Goal: Transaction & Acquisition: Obtain resource

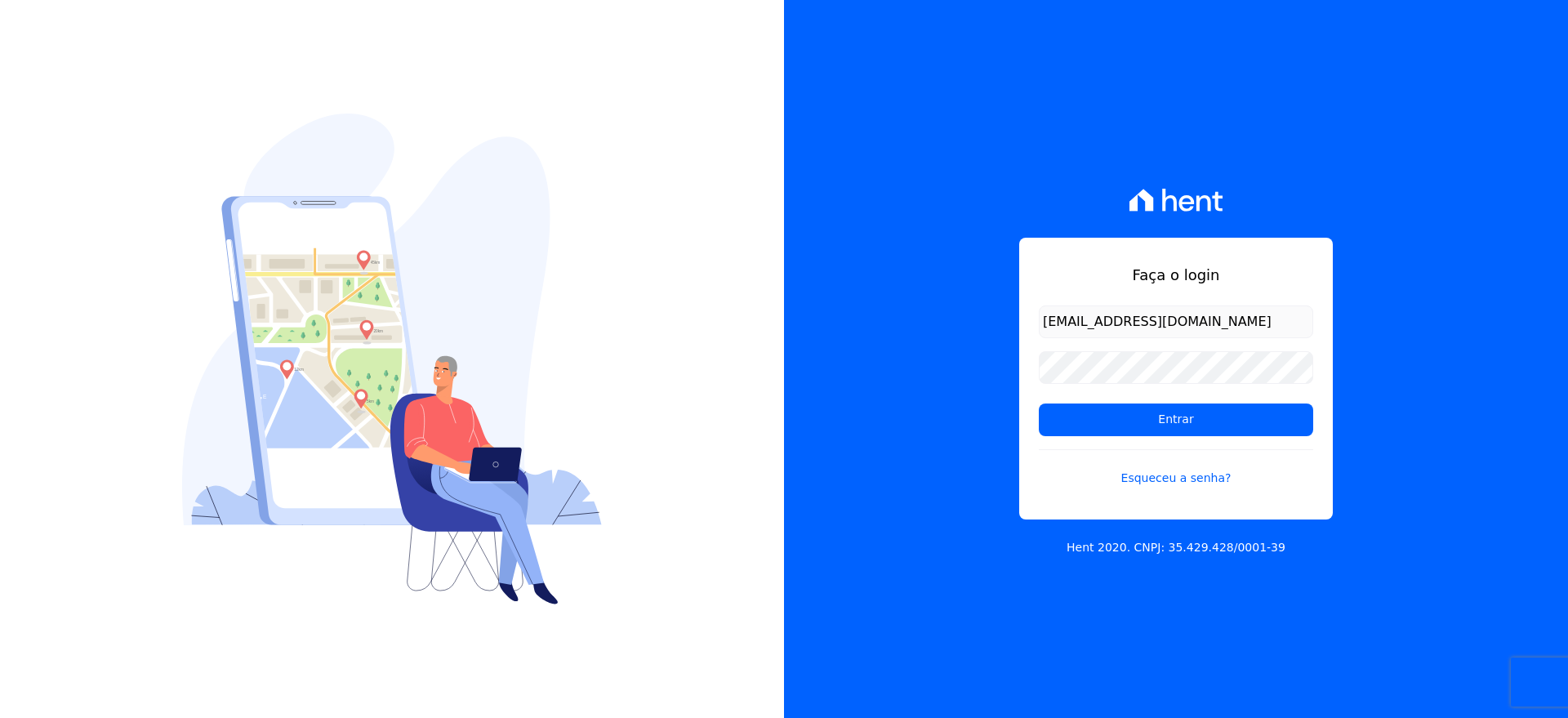
type input "VELLOSOADM@GMAIL.COM"
click at [1132, 416] on input "Entrar" at bounding box center [1175, 419] width 274 height 32
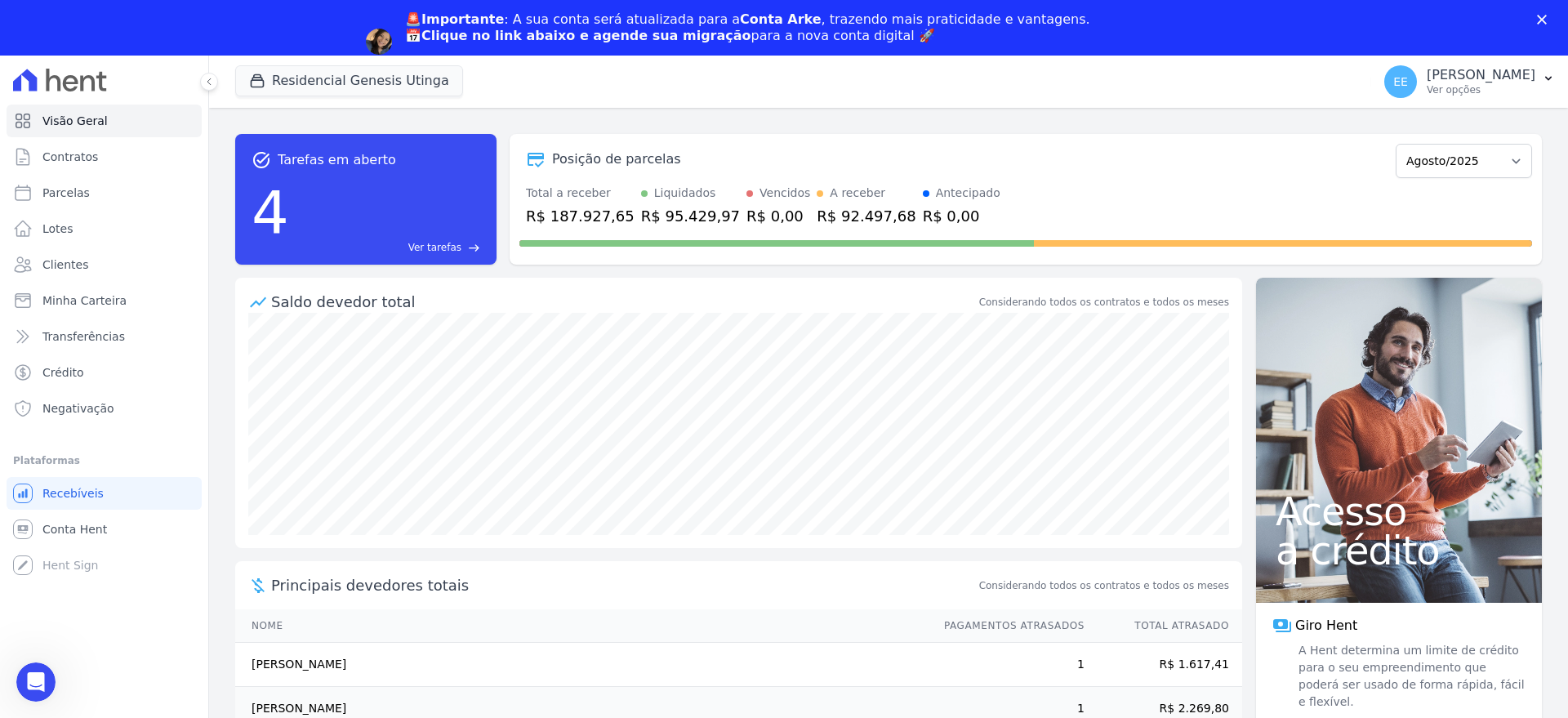
click at [443, 247] on span "Ver tarefas" at bounding box center [435, 247] width 53 height 15
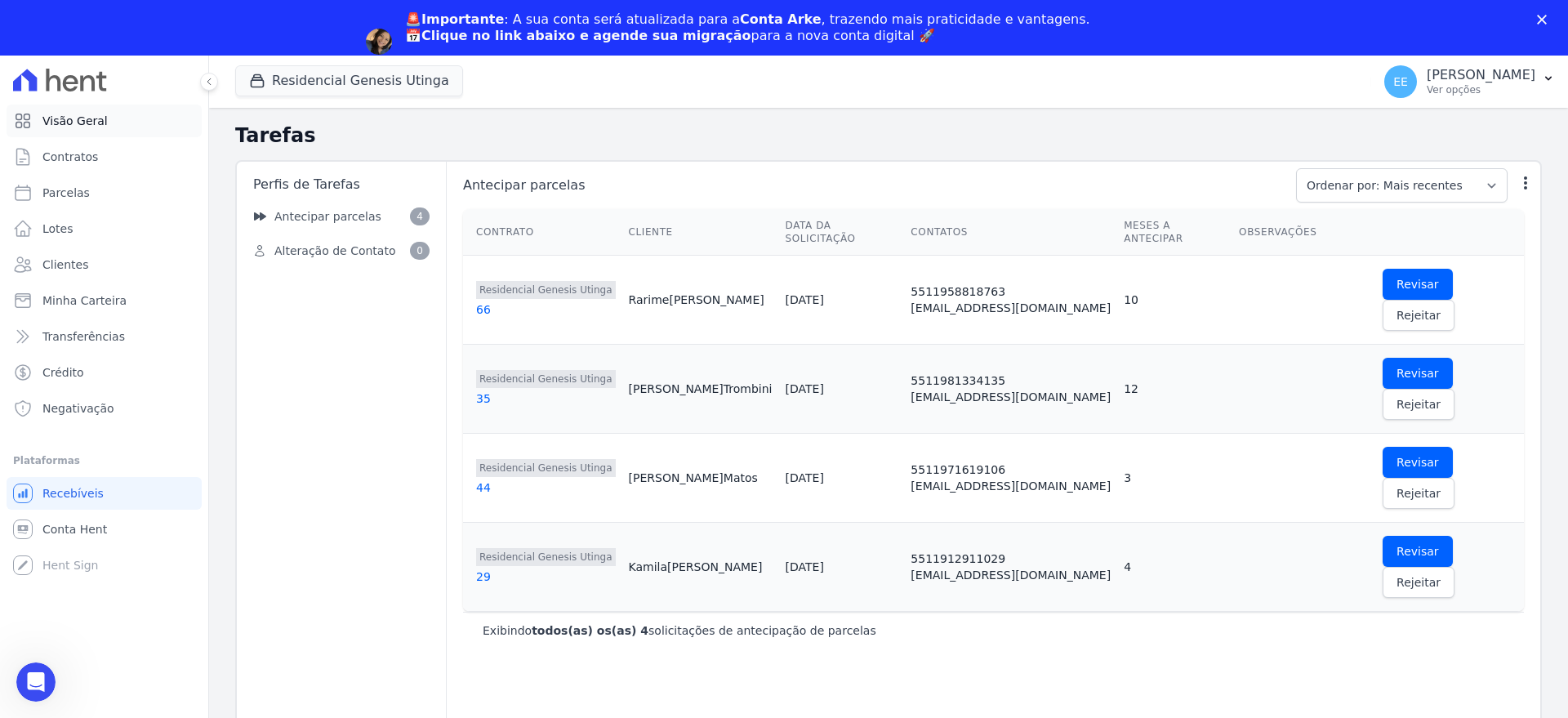
click at [71, 125] on span "Visão Geral" at bounding box center [75, 121] width 65 height 17
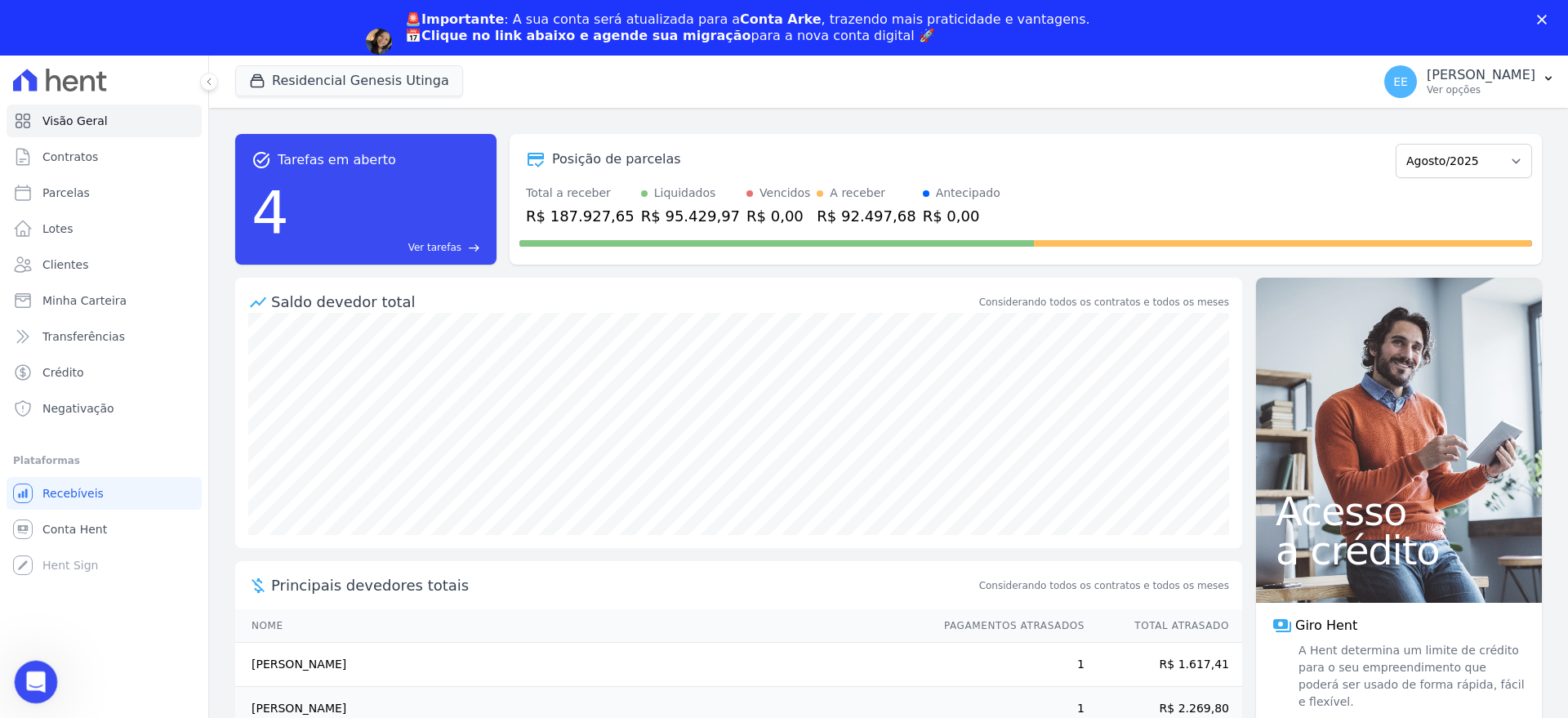
click at [39, 677] on icon "Abertura do Messenger da Intercom" at bounding box center [33, 679] width 27 height 27
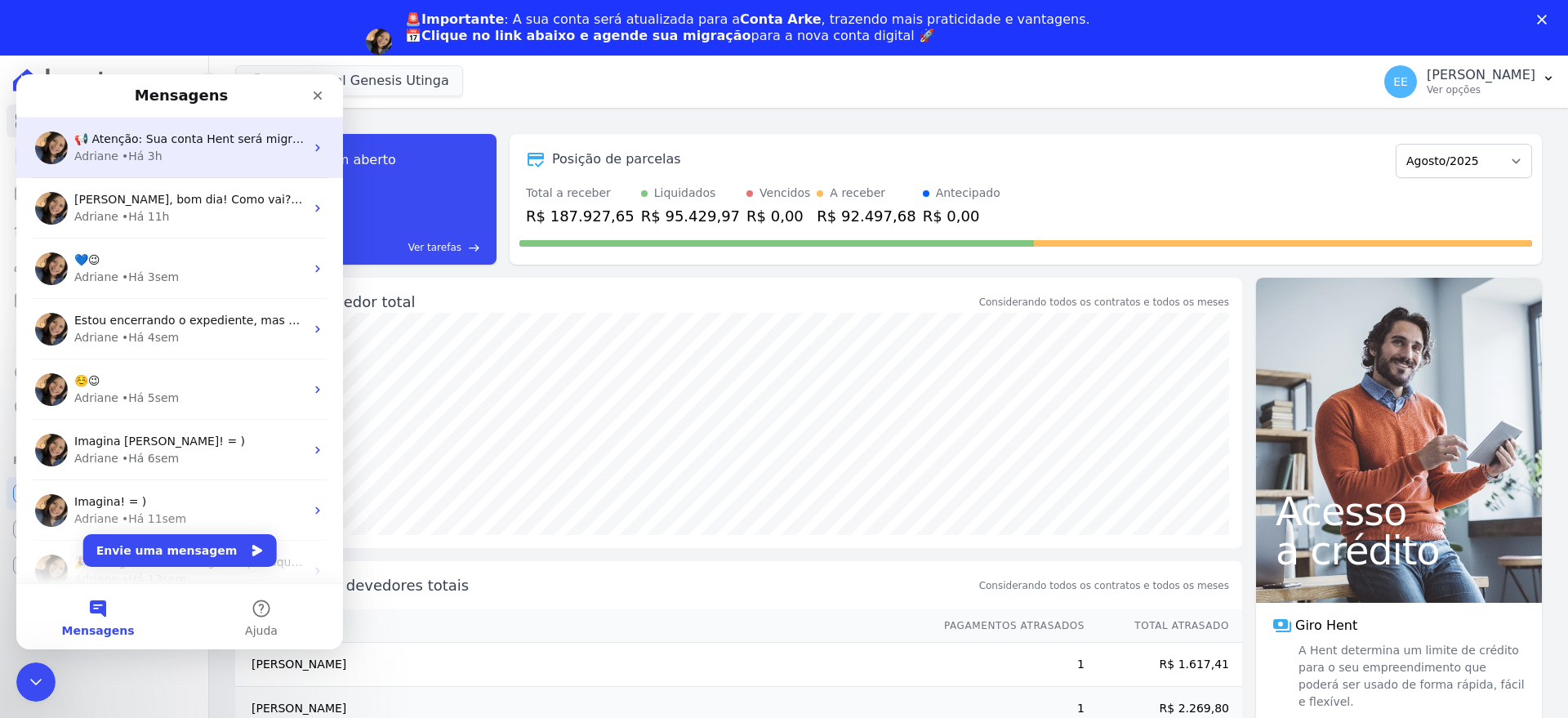
click at [178, 154] on div "Adriane • Há 3h" at bounding box center [190, 156] width 231 height 18
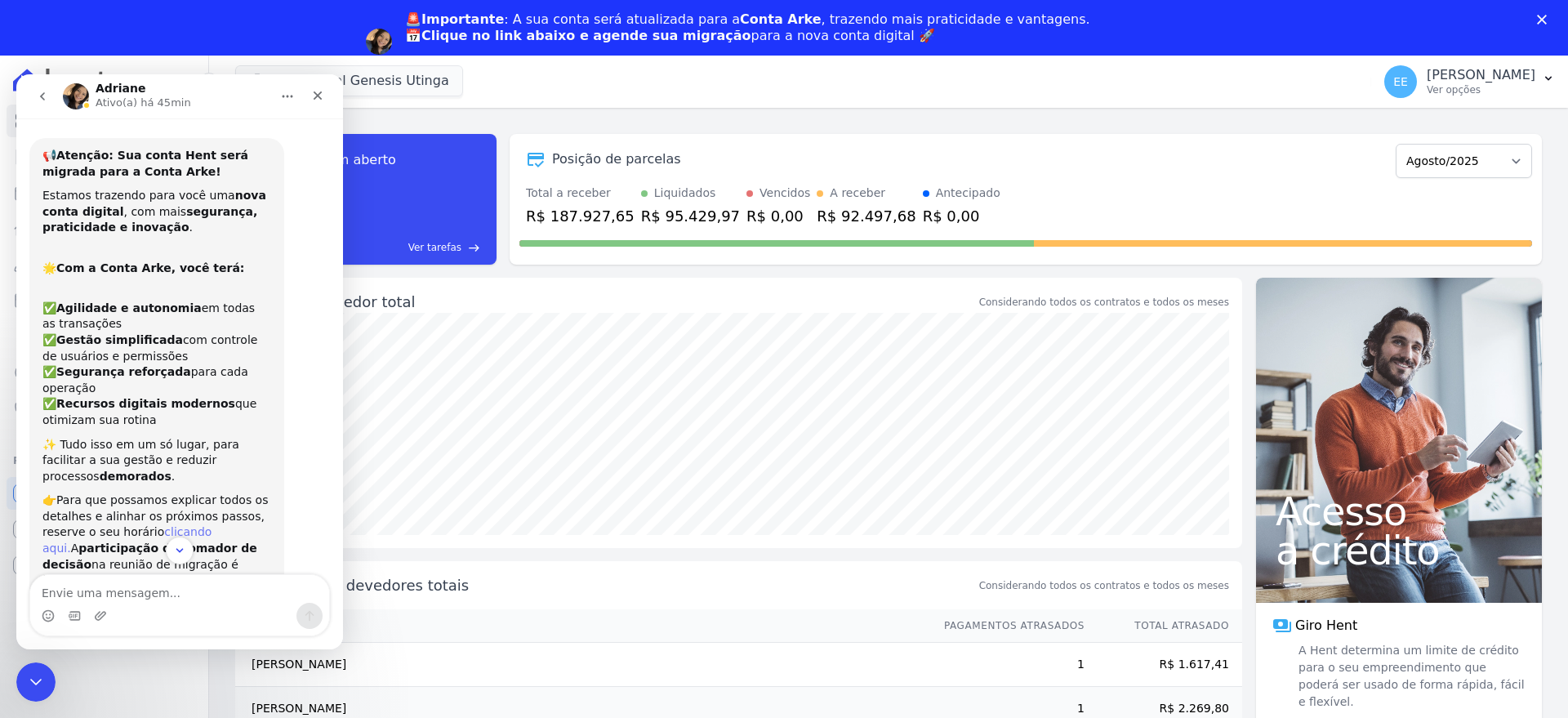
scroll to position [138, 0]
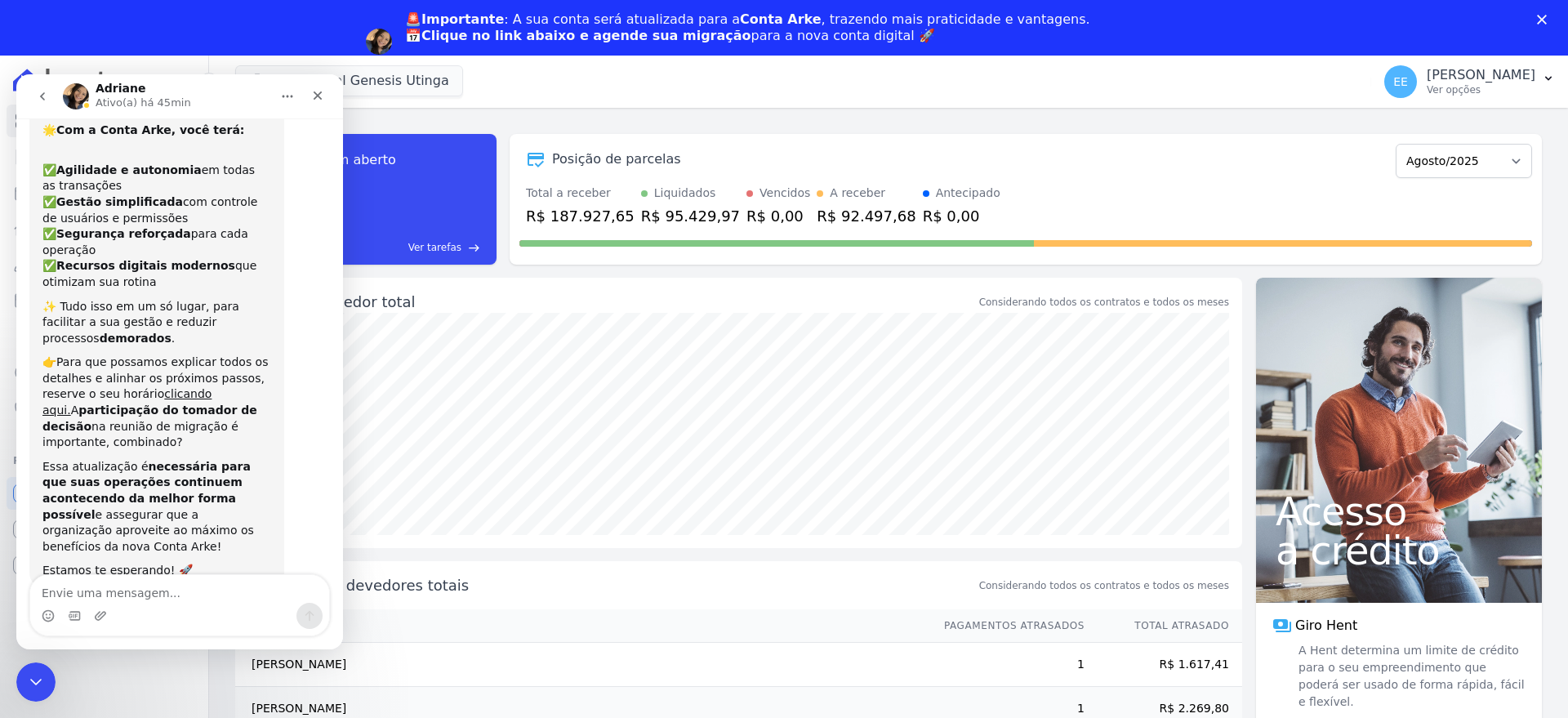
click at [540, 54] on link "Agendar migração" at bounding box center [472, 62] width 135 height 18
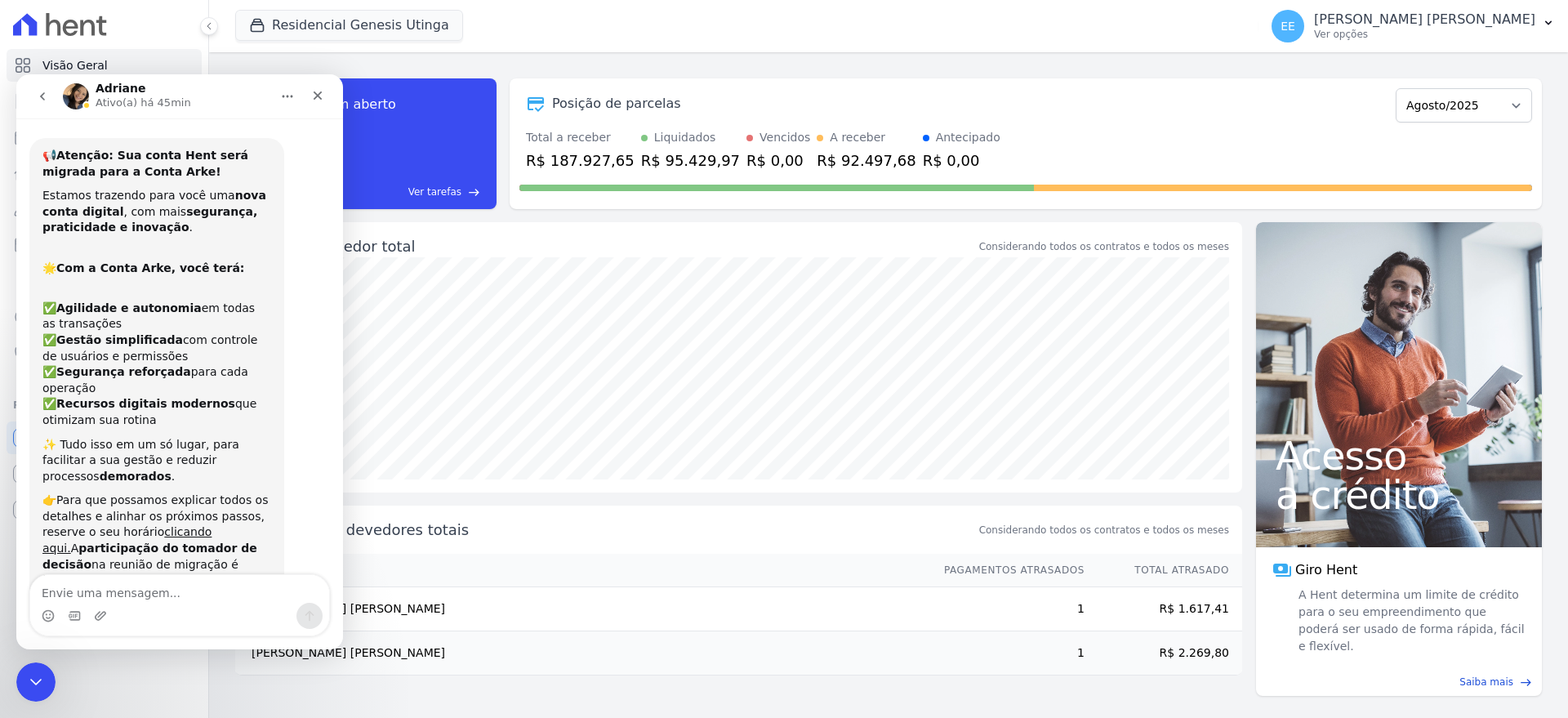
scroll to position [138, 0]
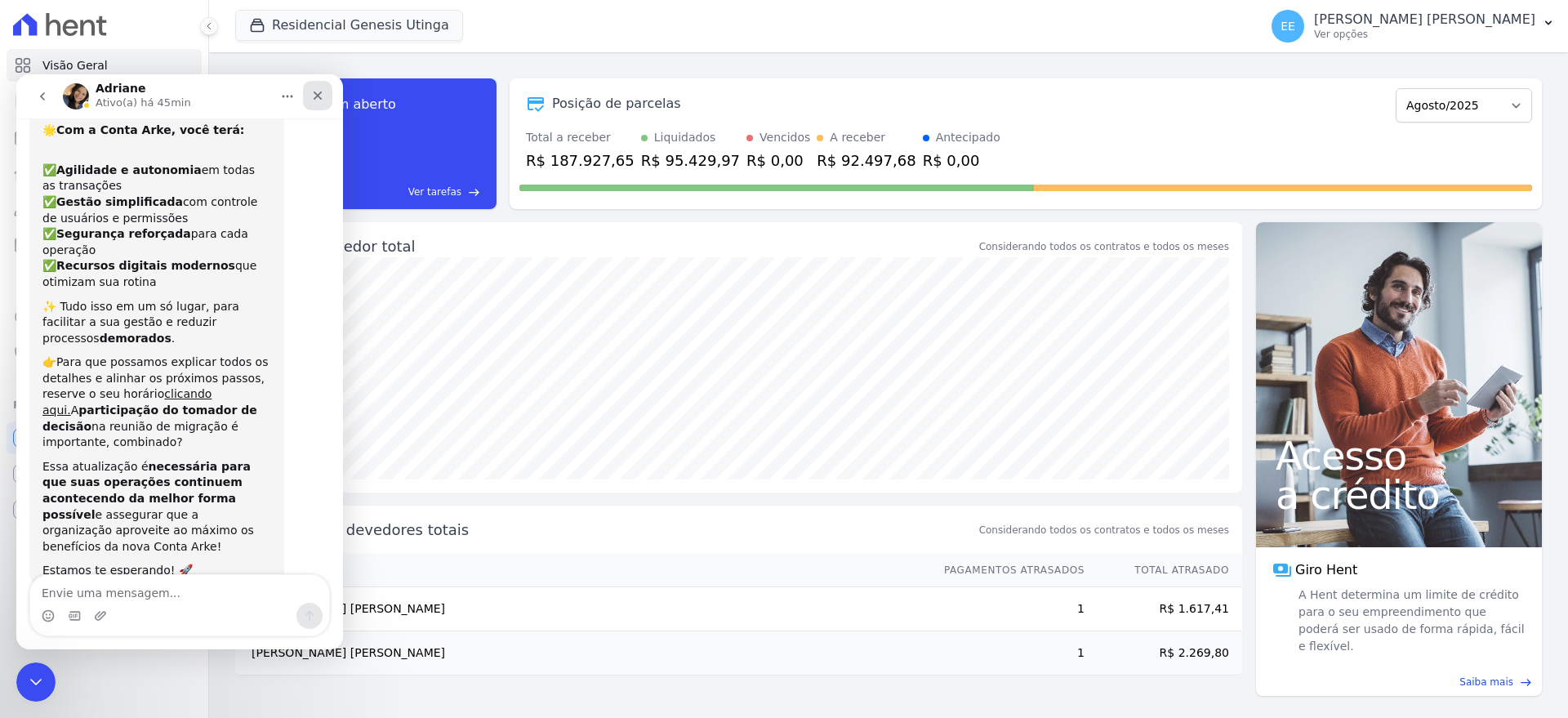
click at [318, 97] on icon "Fechar" at bounding box center [317, 95] width 13 height 13
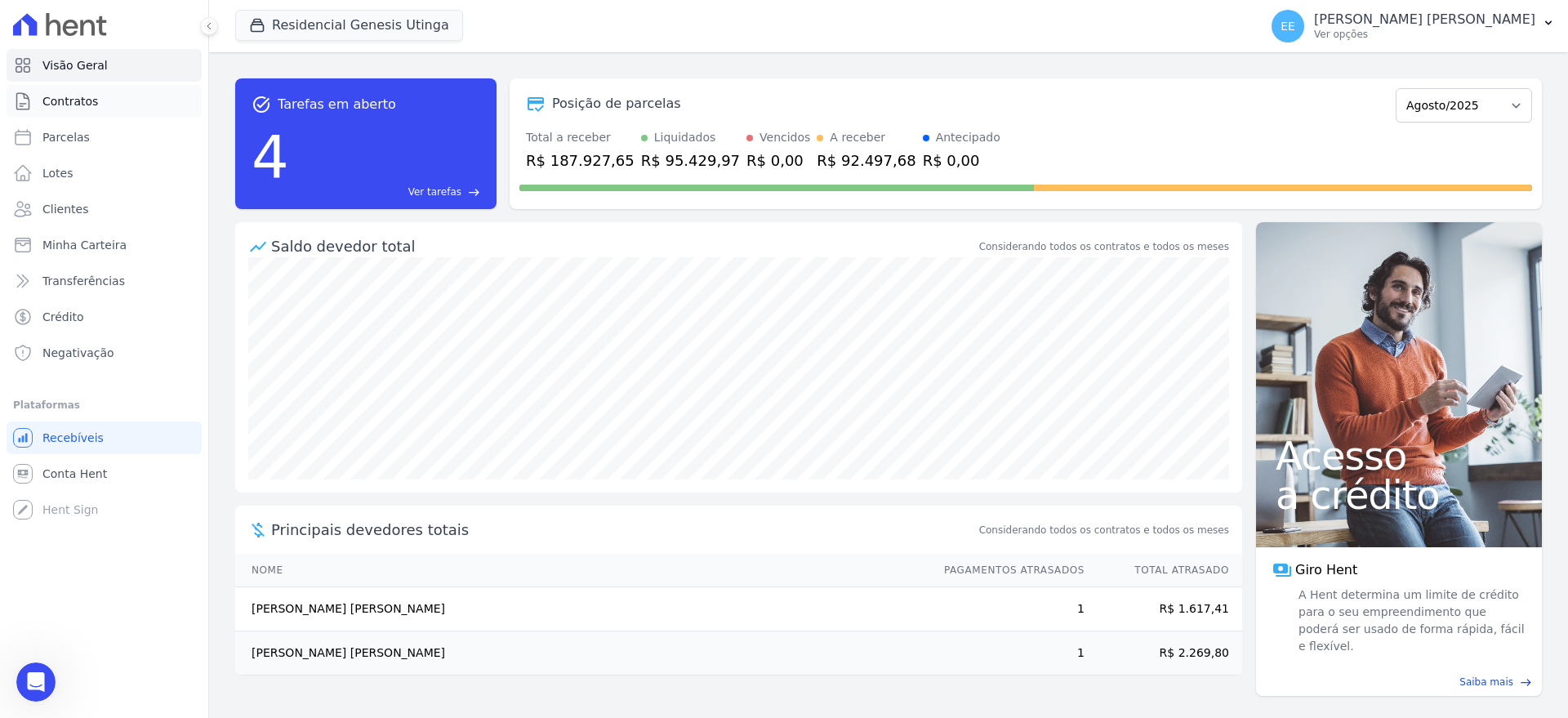
click at [83, 104] on span "Contratos" at bounding box center [70, 102] width 55 height 17
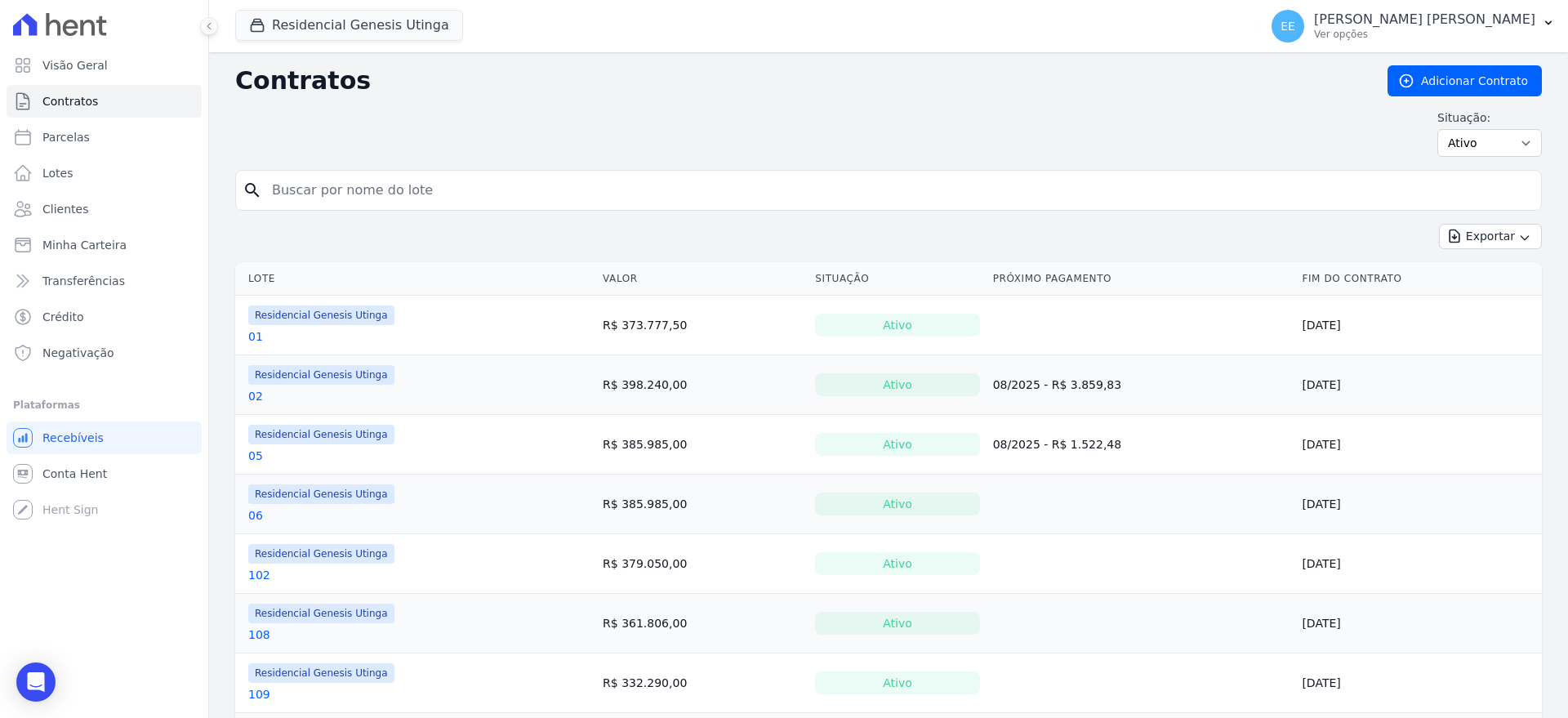
click at [389, 188] on input "search" at bounding box center [897, 190] width 1272 height 32
type input "32"
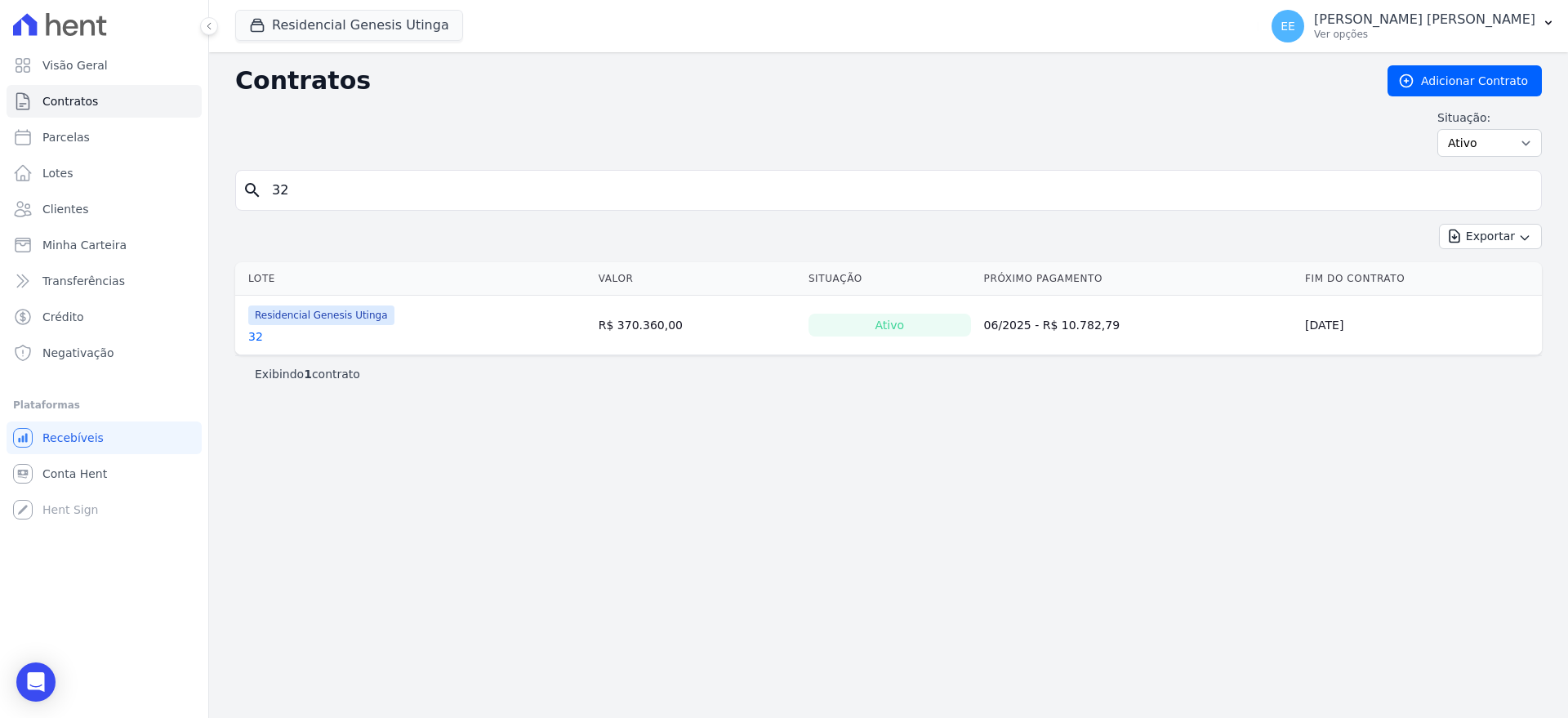
click at [254, 336] on link "32" at bounding box center [255, 337] width 15 height 17
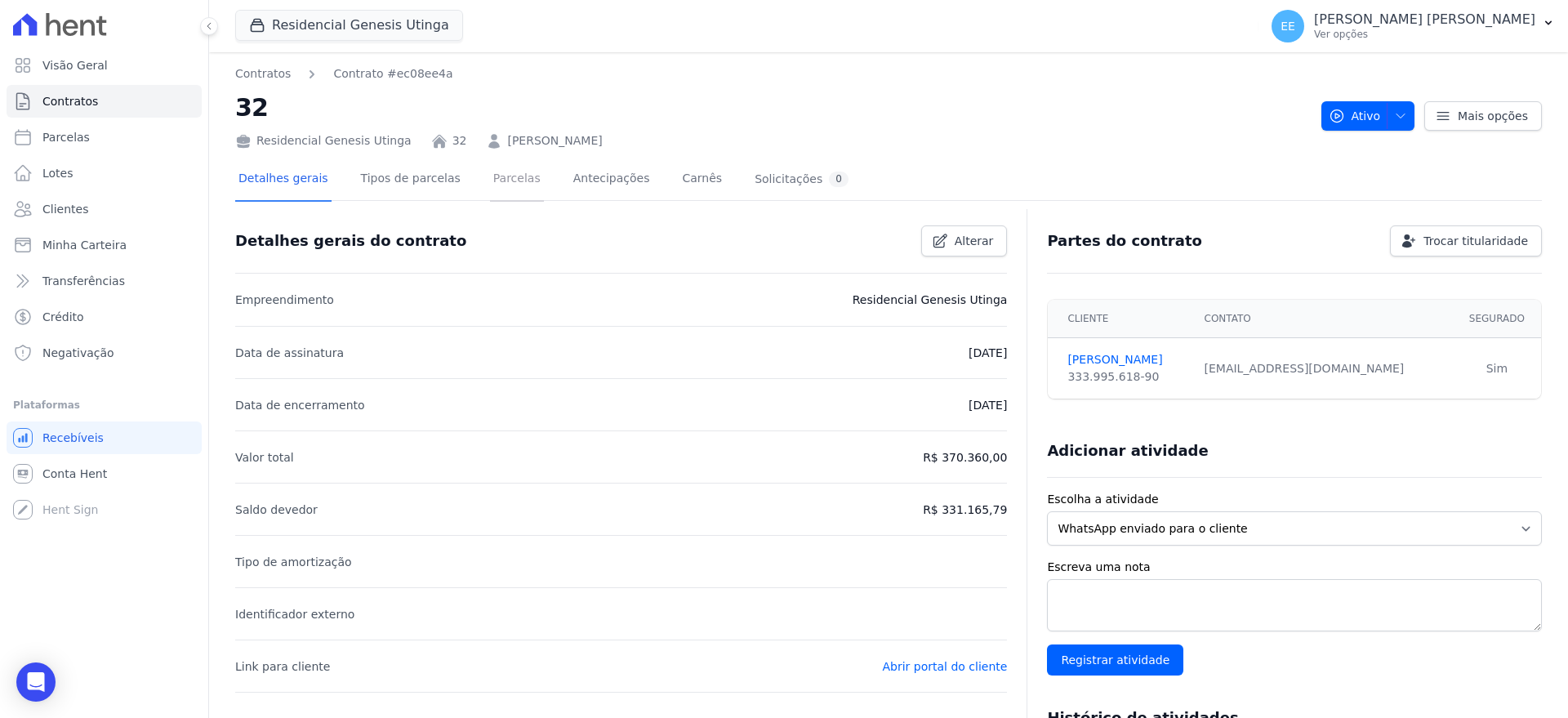
click at [490, 182] on link "Parcelas" at bounding box center [517, 180] width 53 height 43
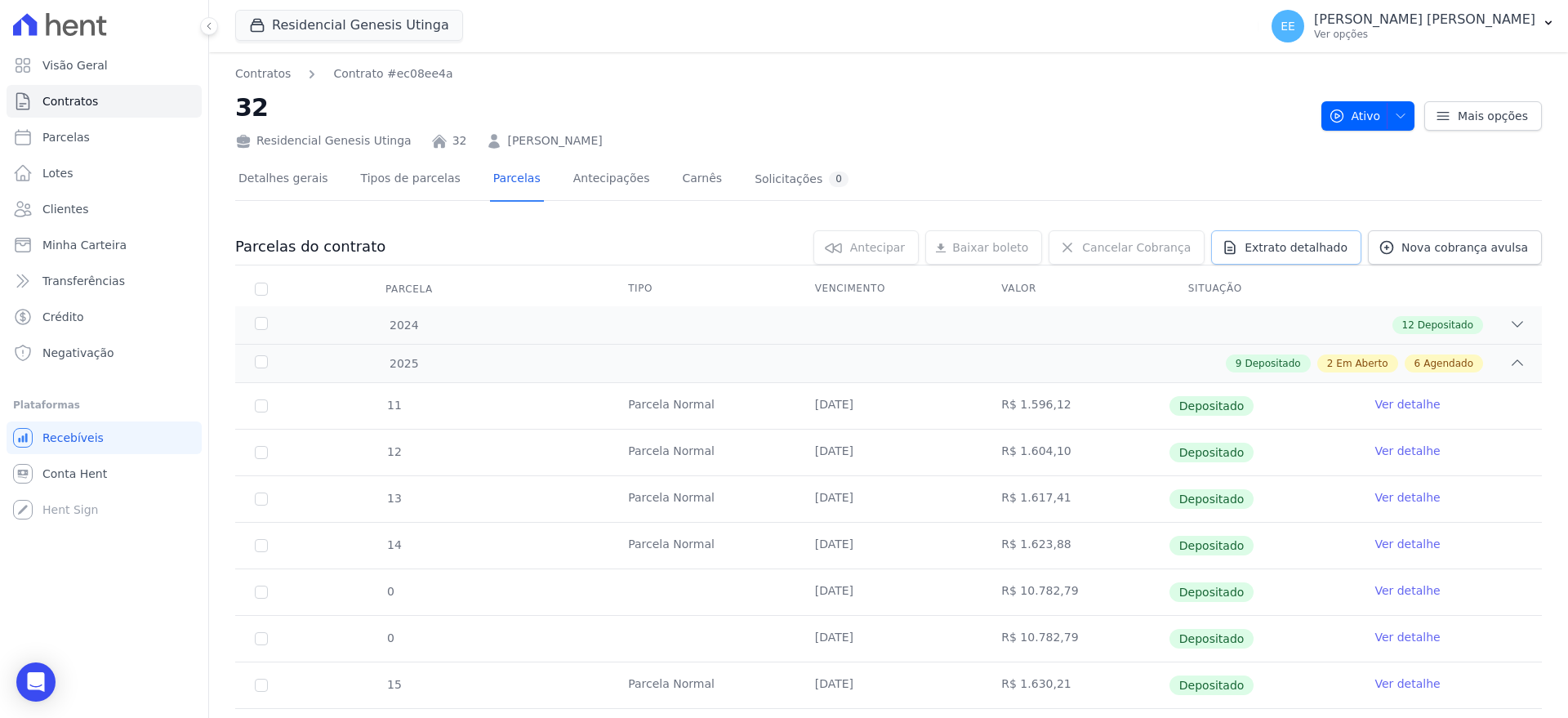
click at [1312, 255] on span "Extrato detalhado" at bounding box center [1296, 247] width 103 height 17
click at [1524, 255] on span "Exportar PDF" at bounding box center [1515, 248] width 86 height 17
click at [101, 100] on link "Contratos" at bounding box center [104, 101] width 196 height 32
